Goal: Navigation & Orientation: Understand site structure

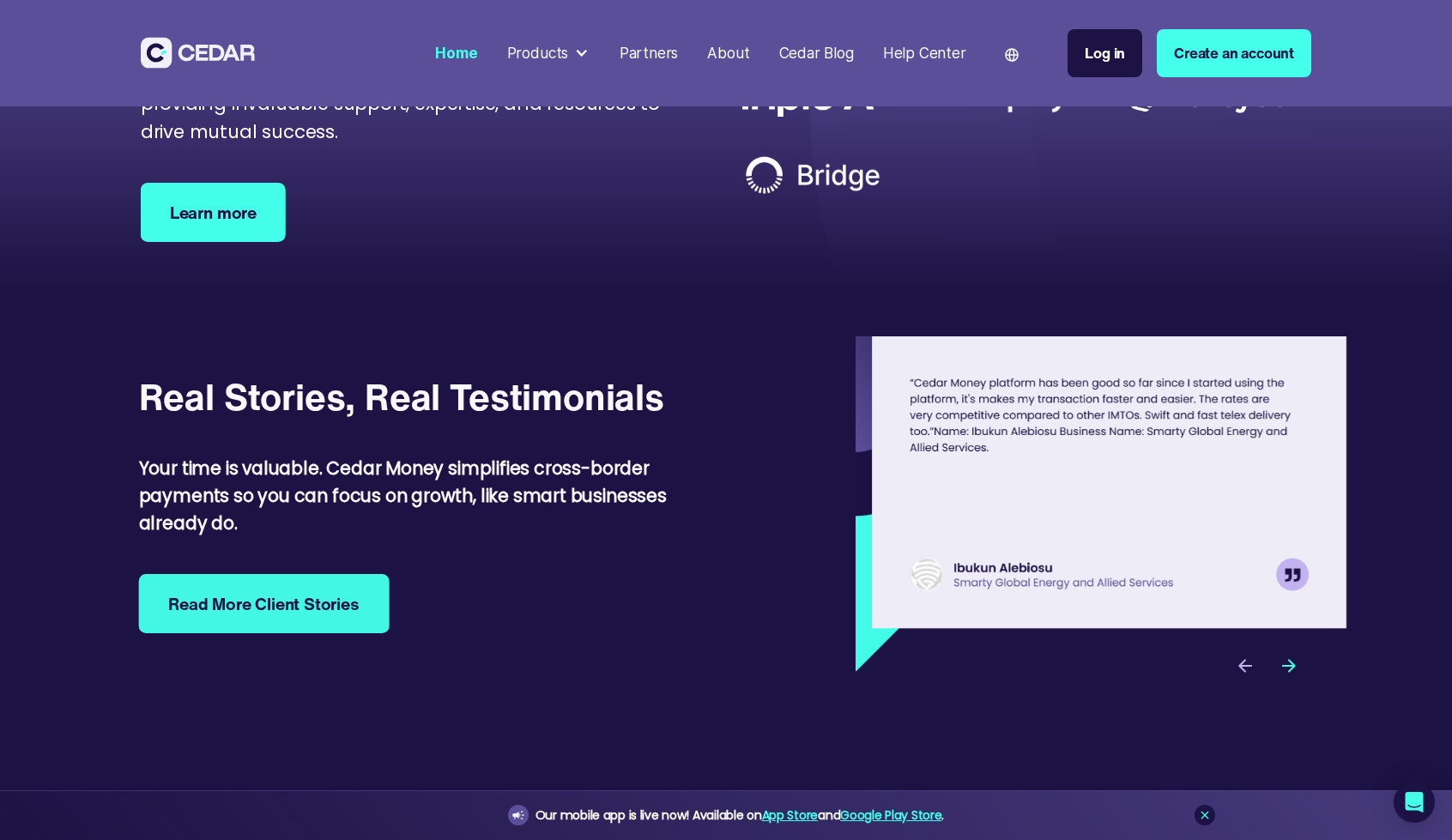
scroll to position [5393, 0]
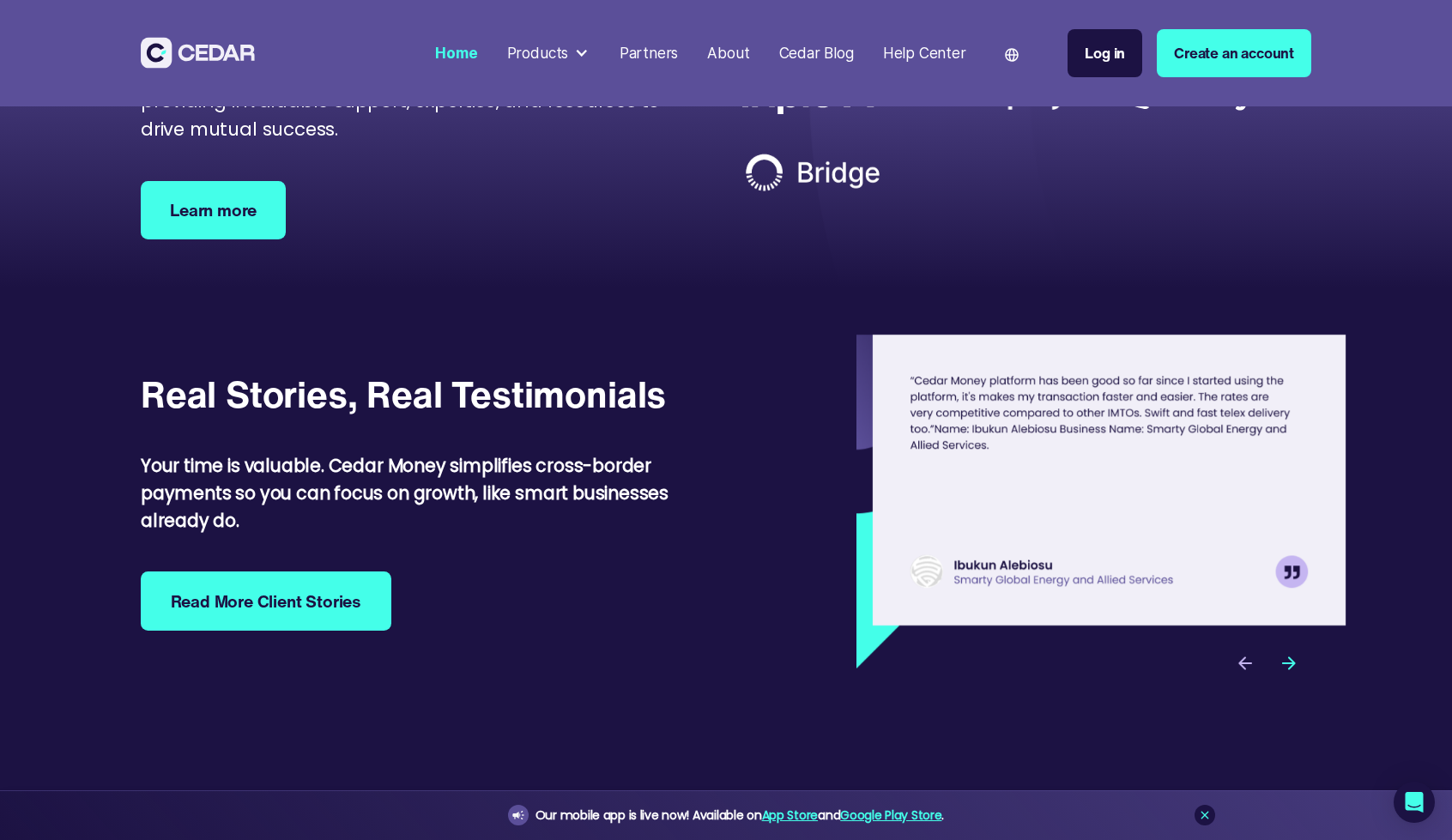
click at [206, 59] on img at bounding box center [197, 52] width 114 height 31
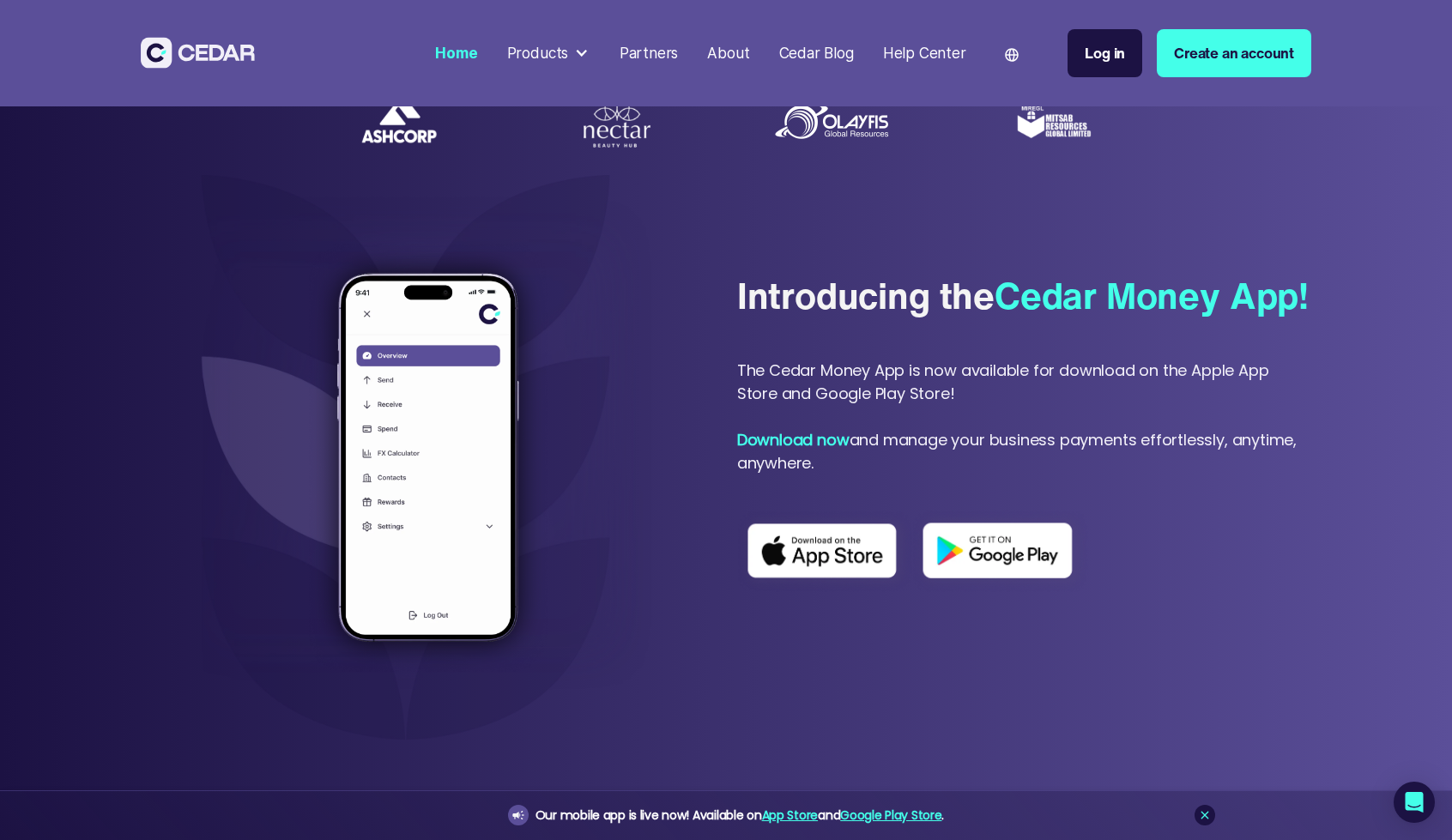
scroll to position [697, 0]
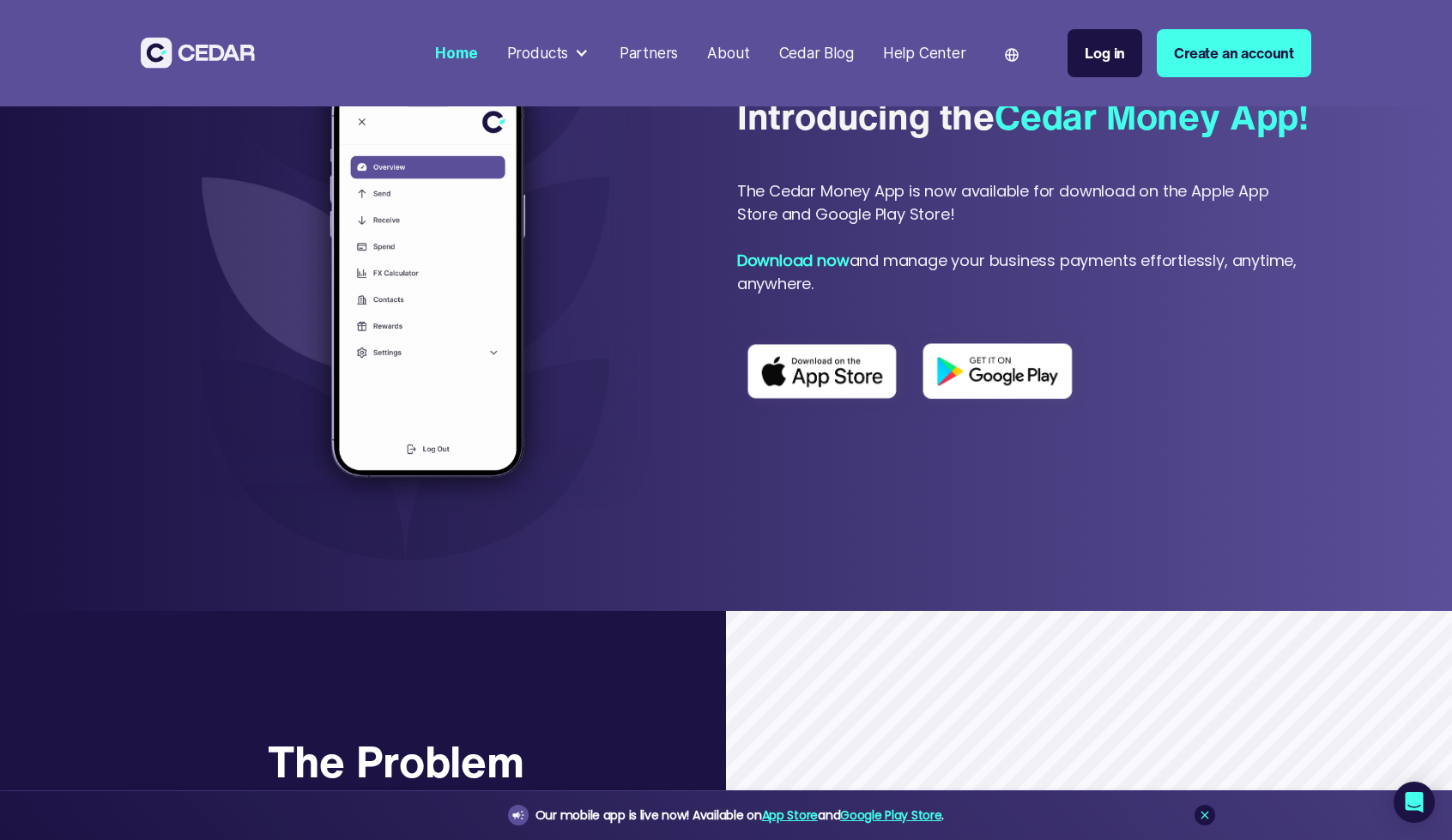
scroll to position [1006, 0]
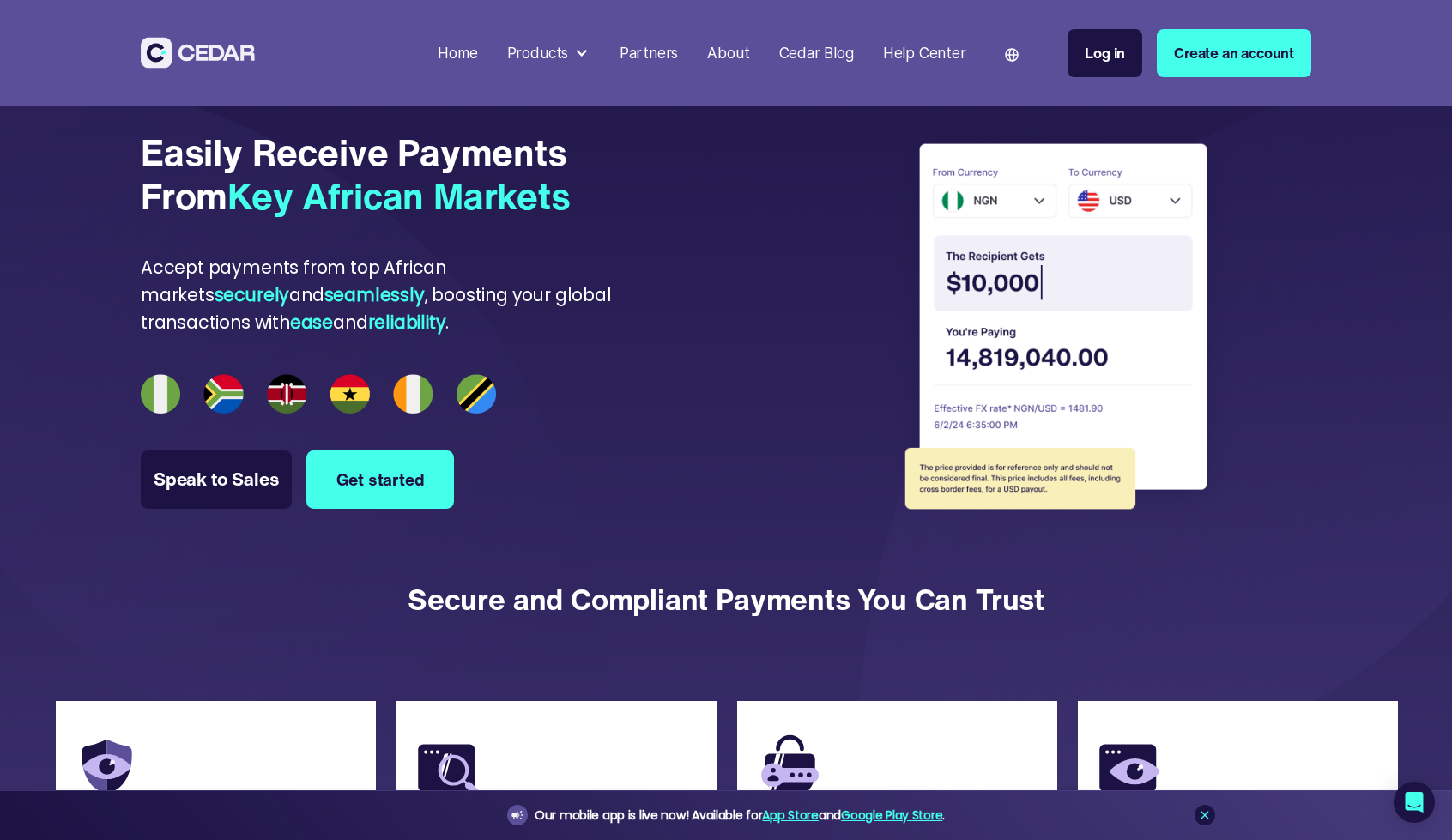
scroll to position [4687, 0]
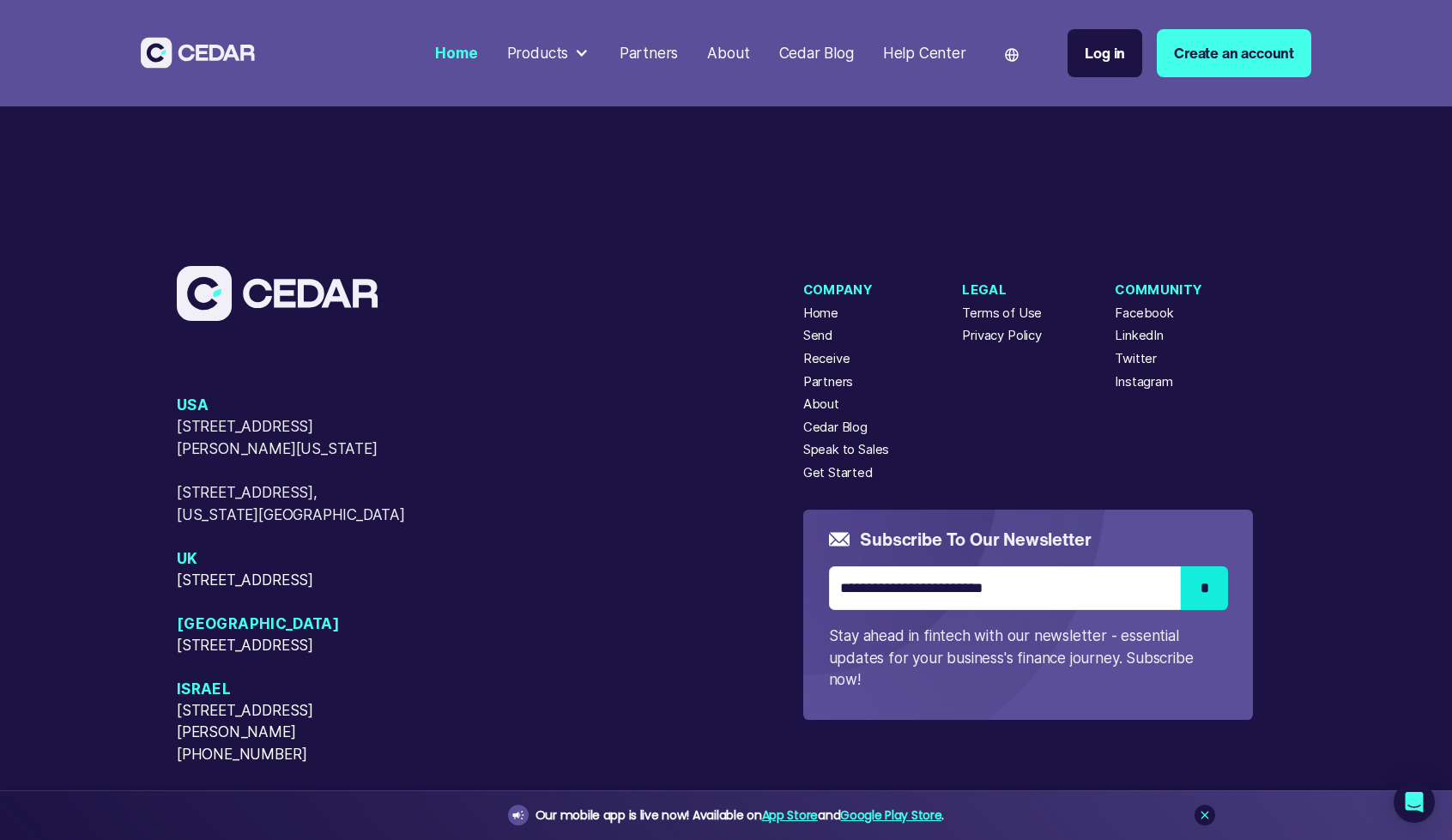
scroll to position [7666, 0]
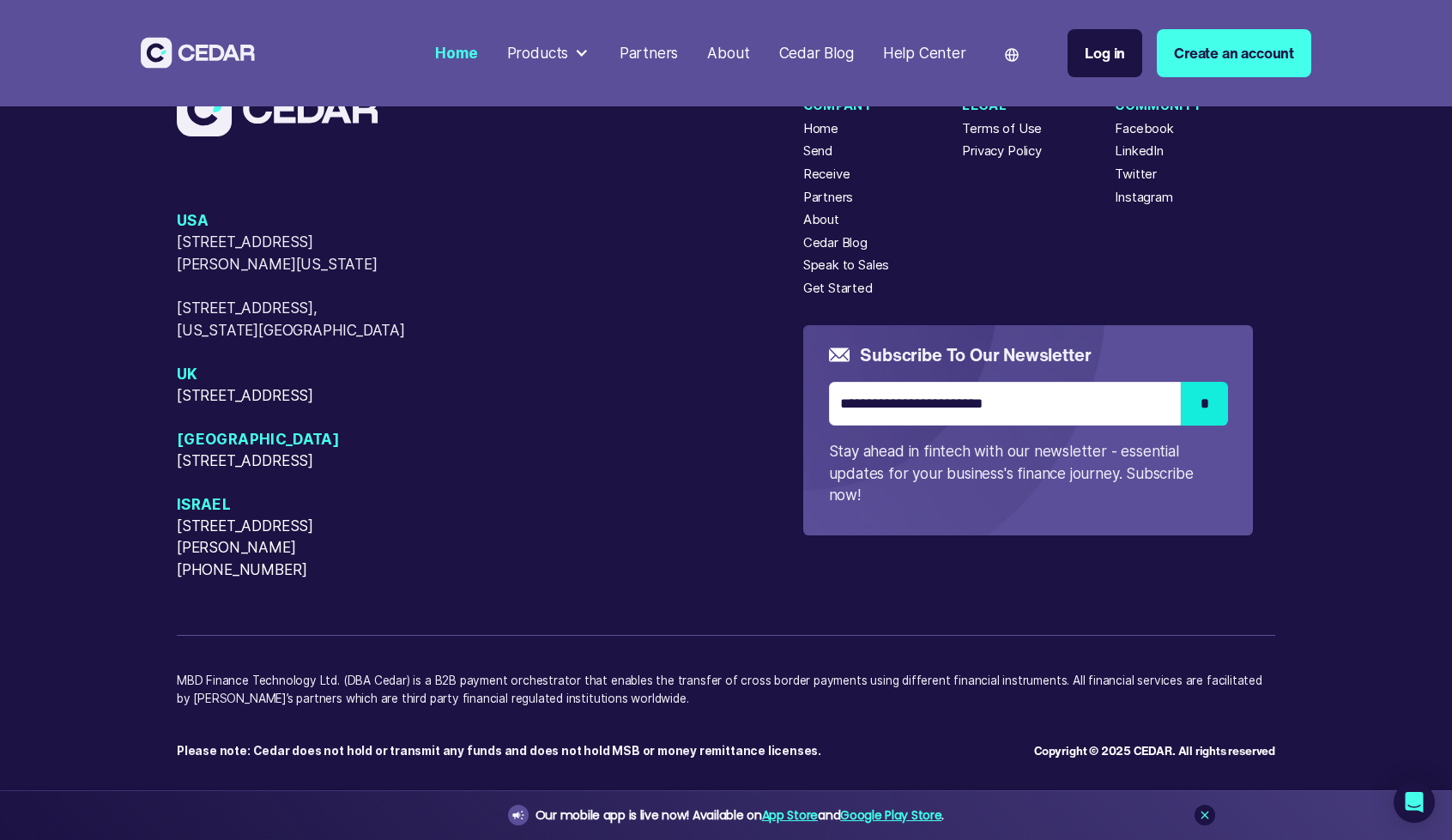
click at [512, 65] on div "Products" at bounding box center [548, 53] width 98 height 37
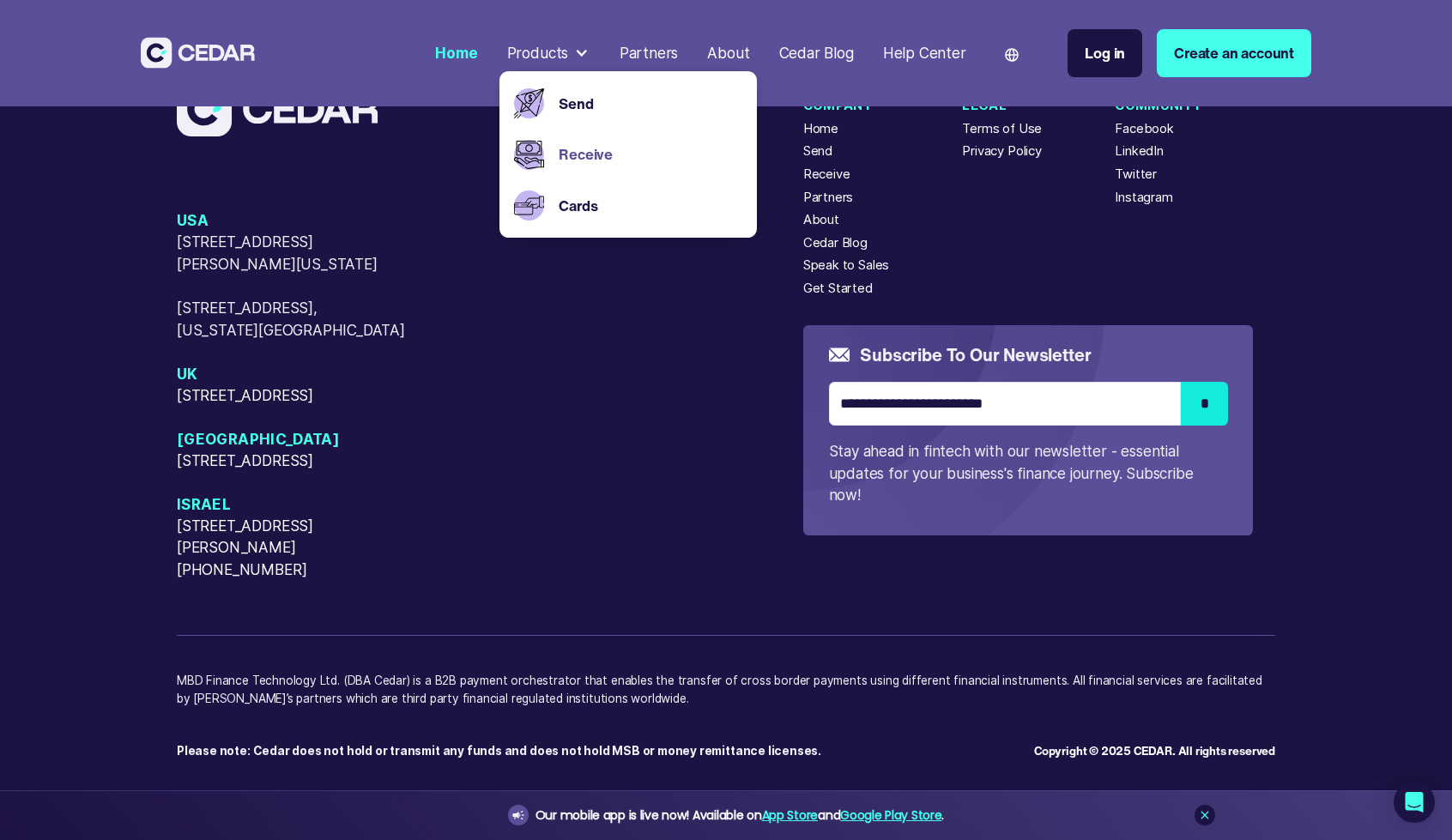
click at [606, 145] on link "Receive" at bounding box center [649, 154] width 182 height 23
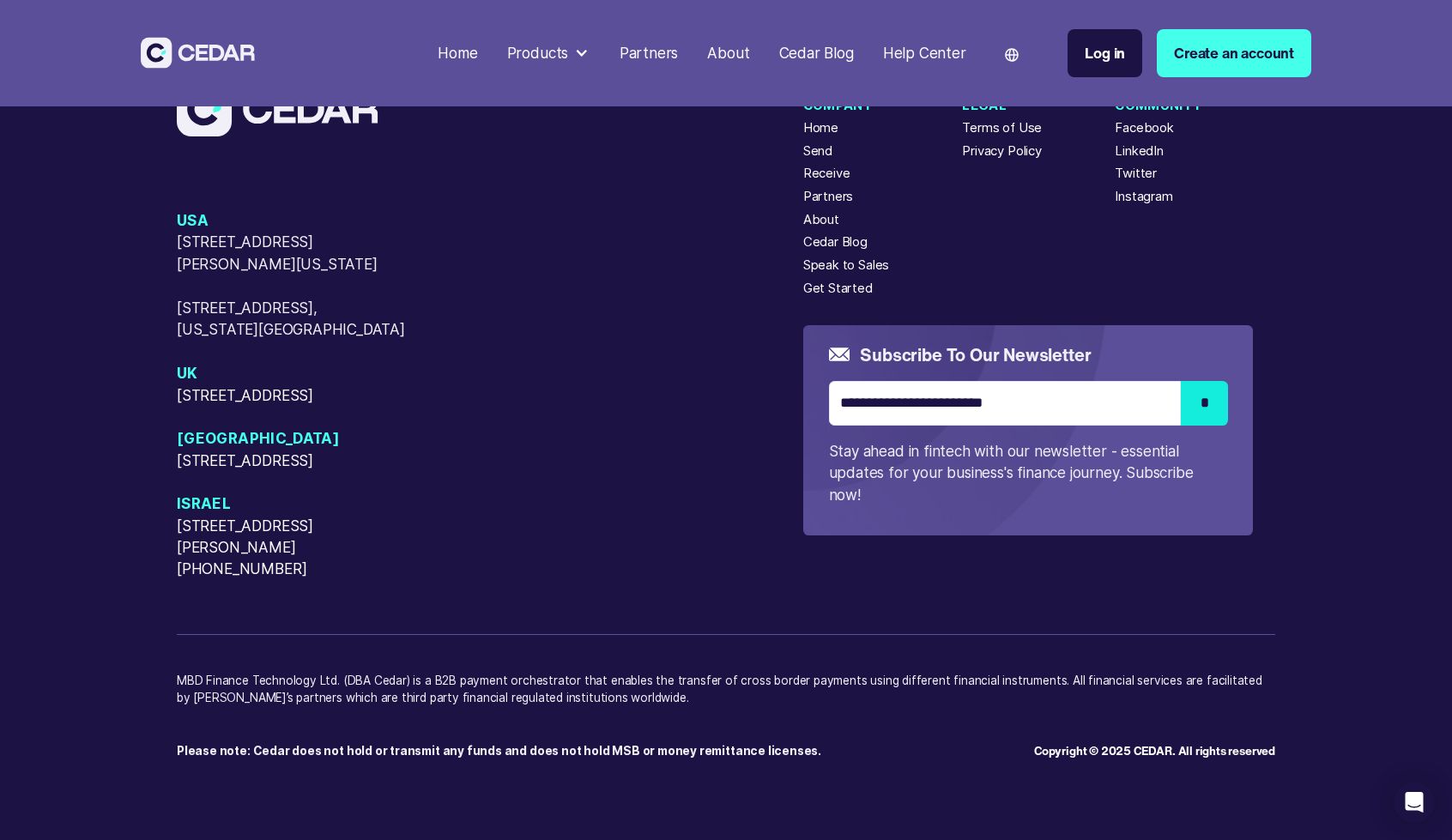
scroll to position [5894, 0]
click at [583, 50] on div at bounding box center [581, 52] width 15 height 15
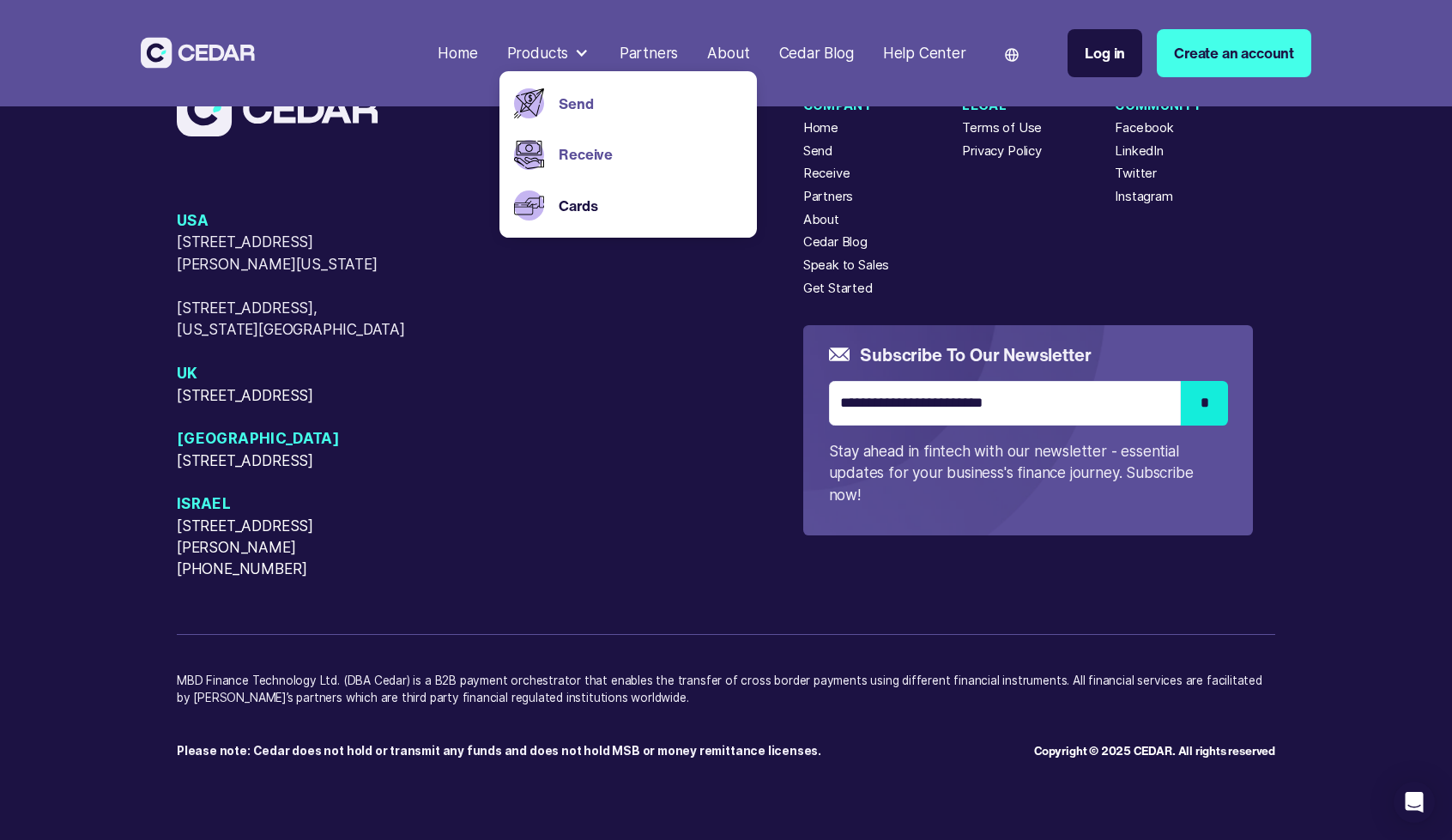
click at [588, 104] on link "Send" at bounding box center [649, 104] width 182 height 23
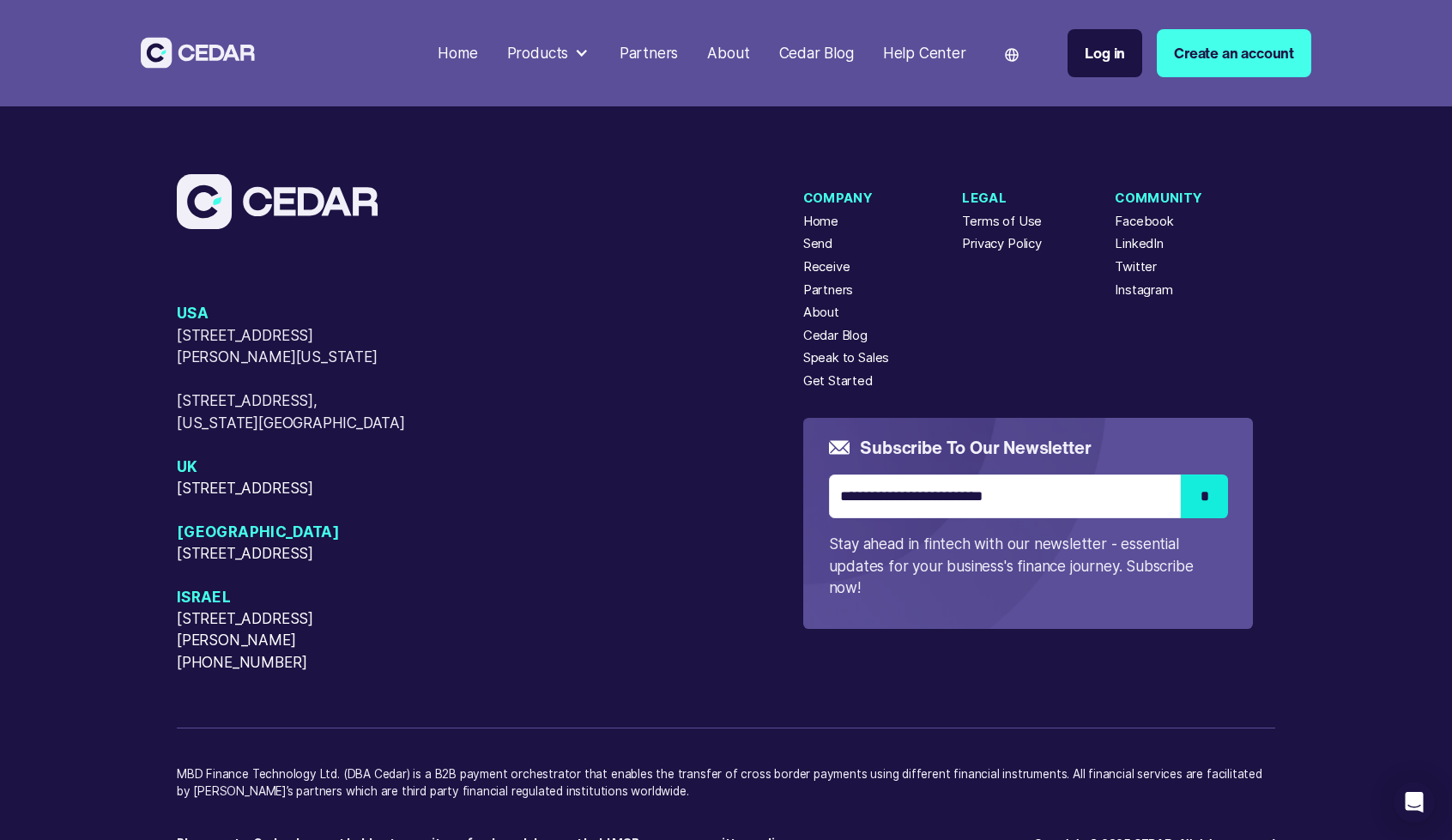
scroll to position [5579, 0]
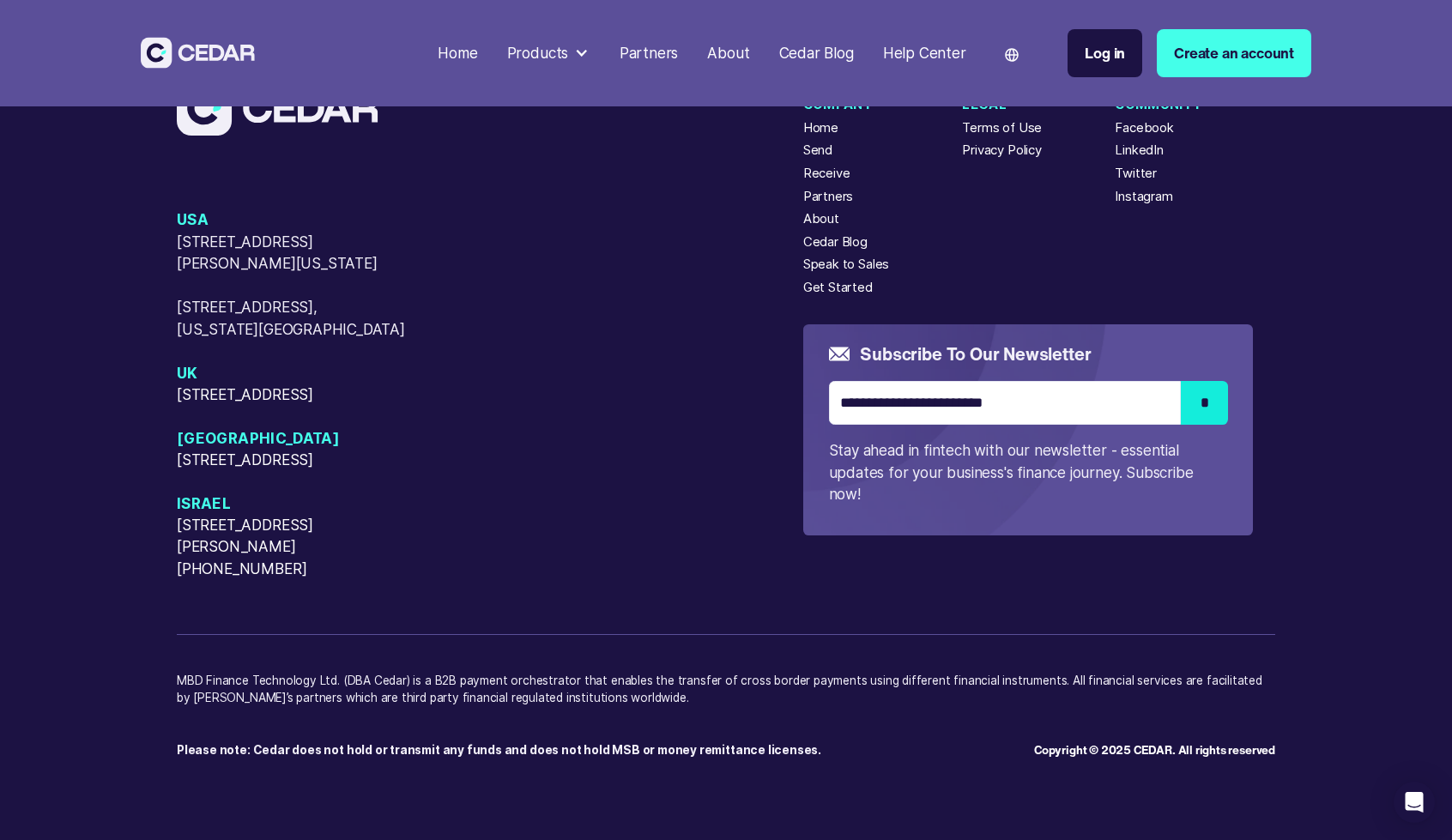
click at [823, 47] on div "Cedar Blog" at bounding box center [817, 53] width 75 height 23
